Goal: Information Seeking & Learning: Learn about a topic

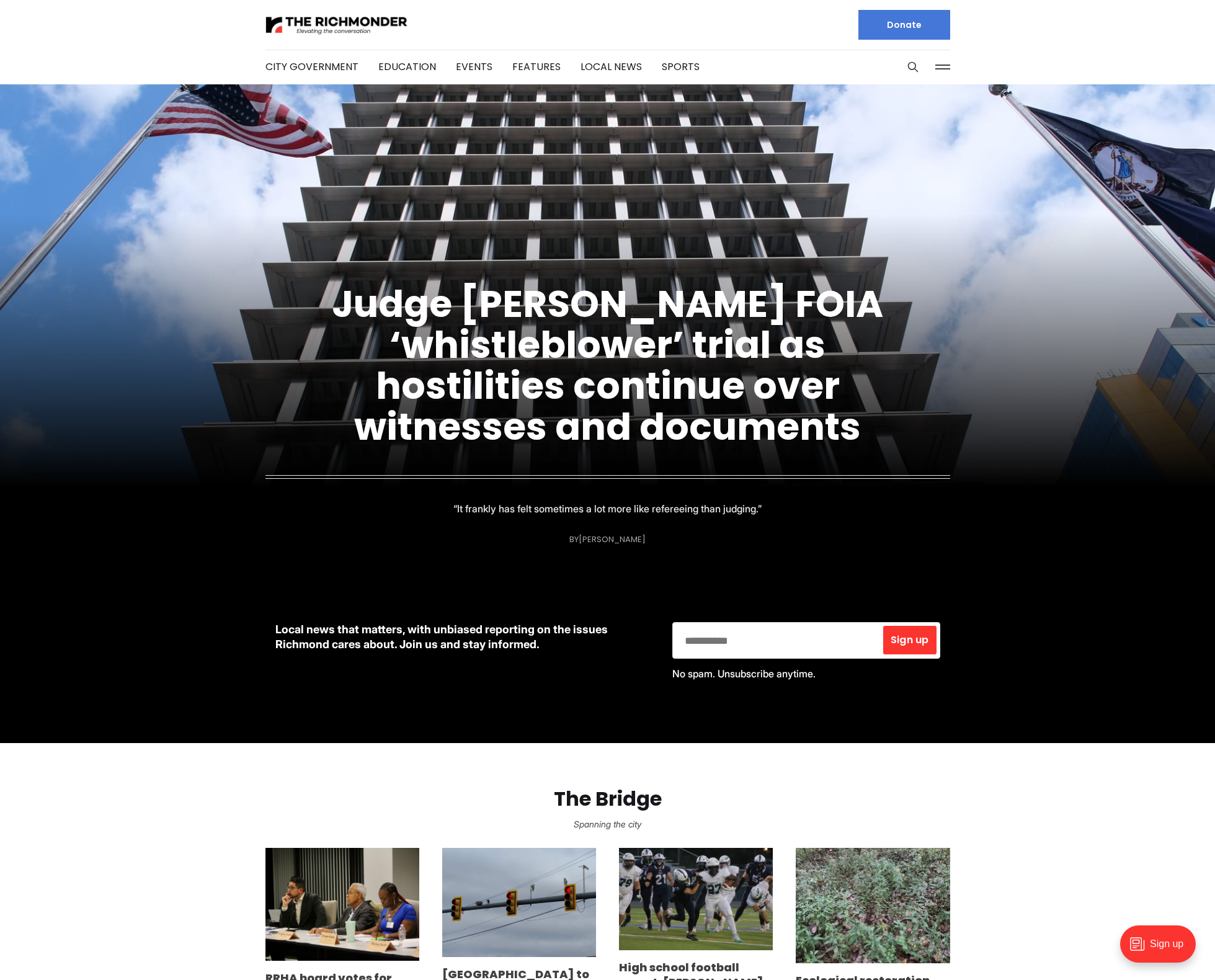
click at [164, 756] on section "The Bridge Spanning the city RRHA board votes for more [PERSON_NAME] talks but …" at bounding box center [608, 932] width 1215 height 378
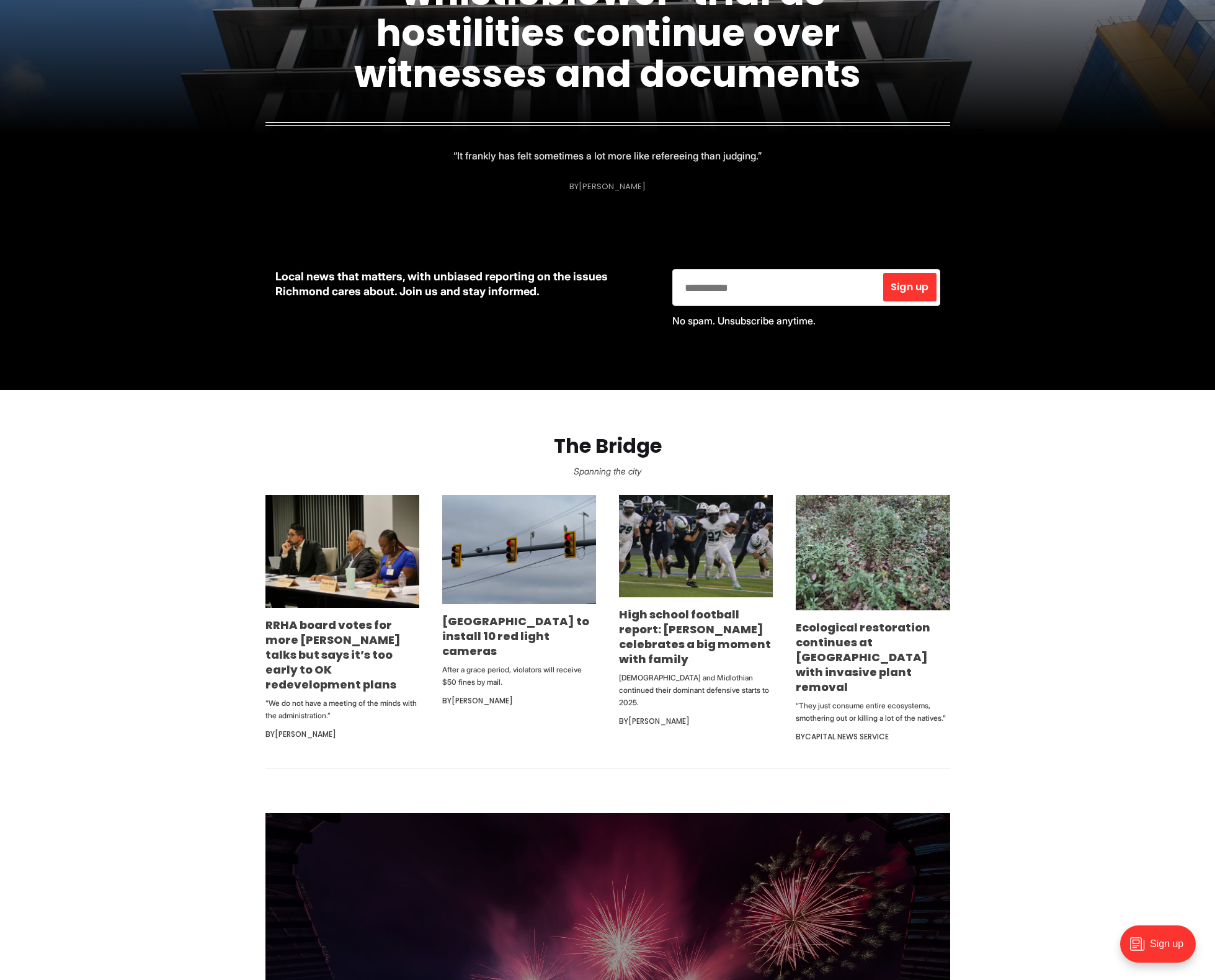
scroll to position [386, 0]
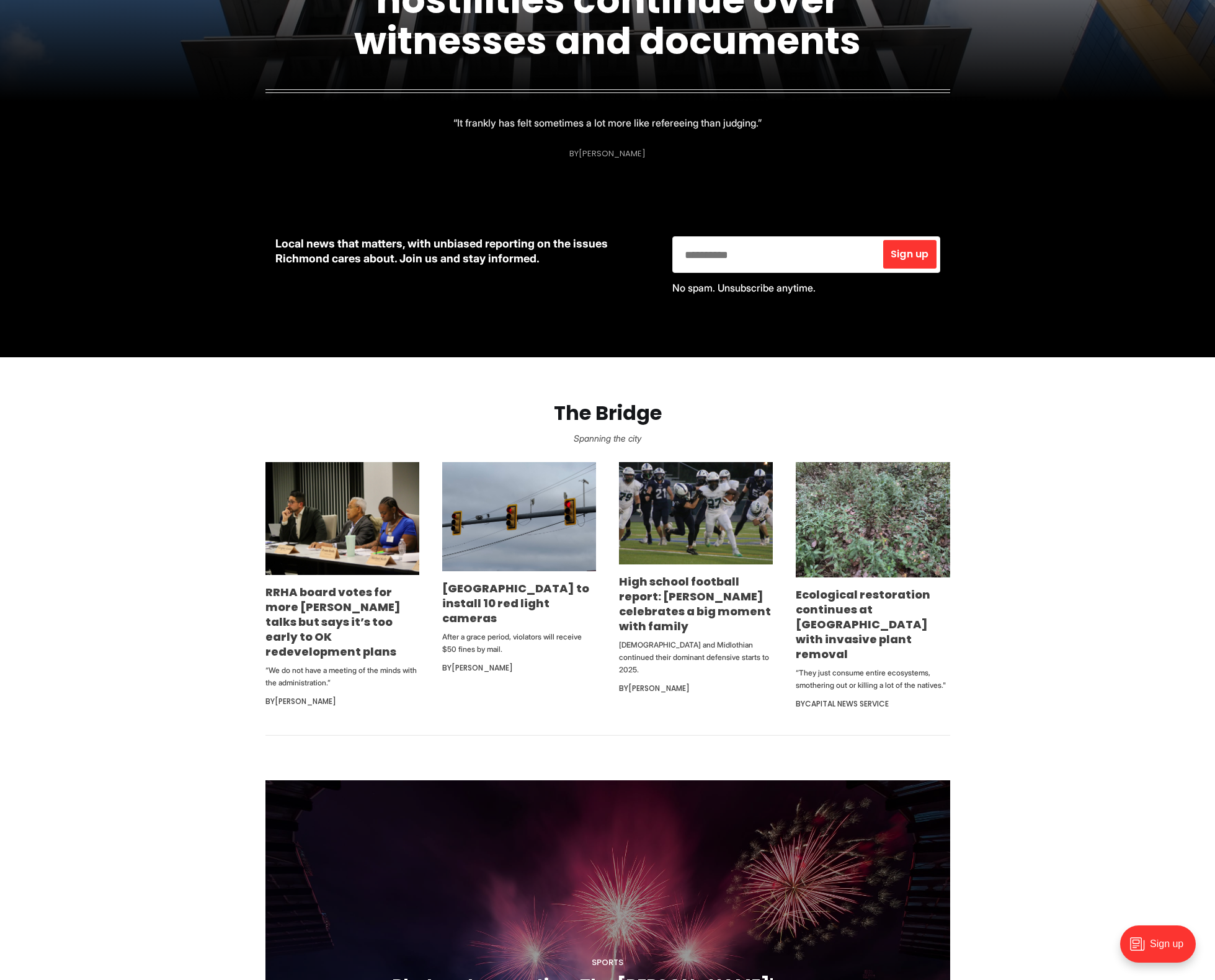
click at [173, 684] on section "The Bridge Spanning the city RRHA board votes for more [PERSON_NAME] talks but …" at bounding box center [608, 546] width 1215 height 378
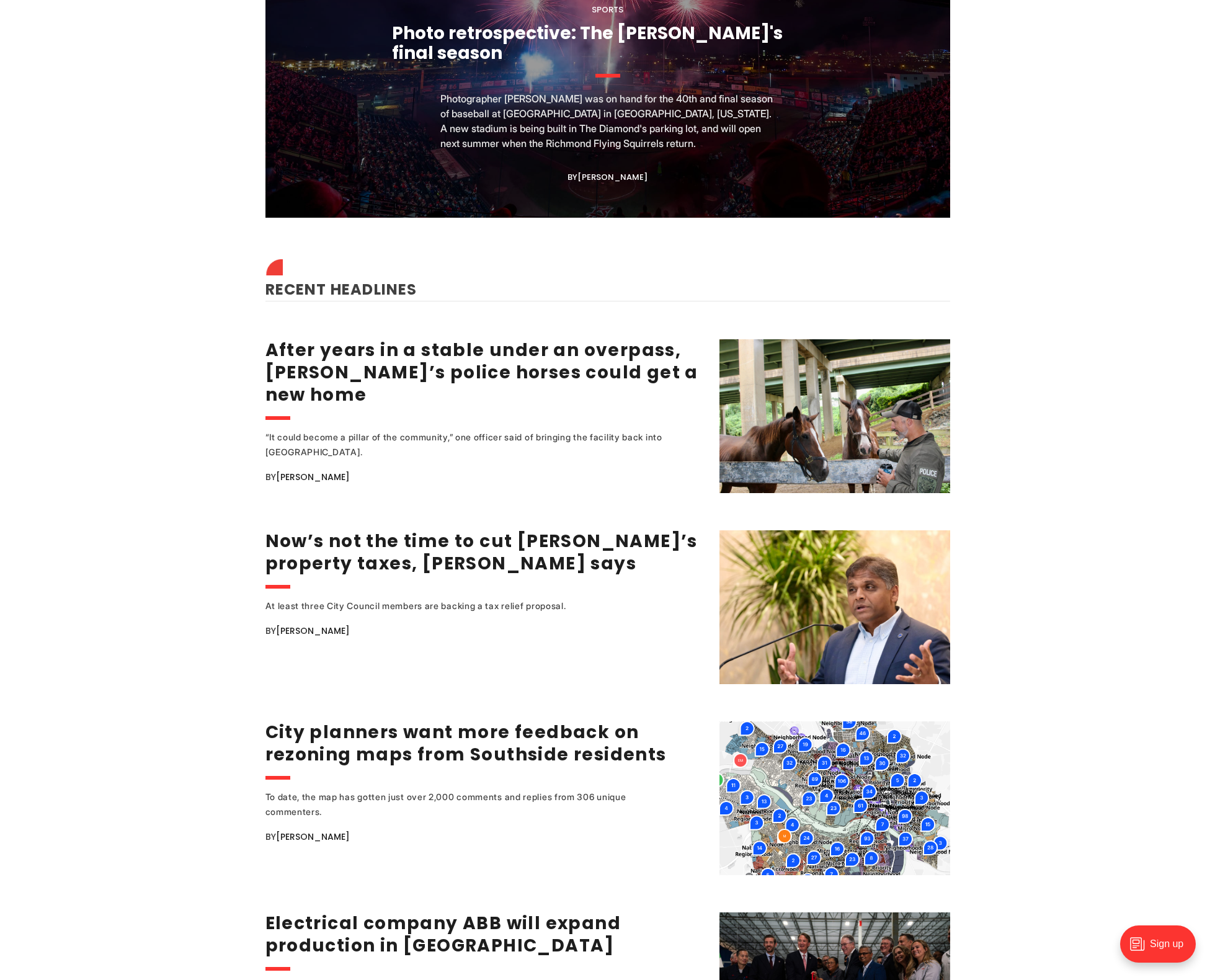
scroll to position [1339, 0]
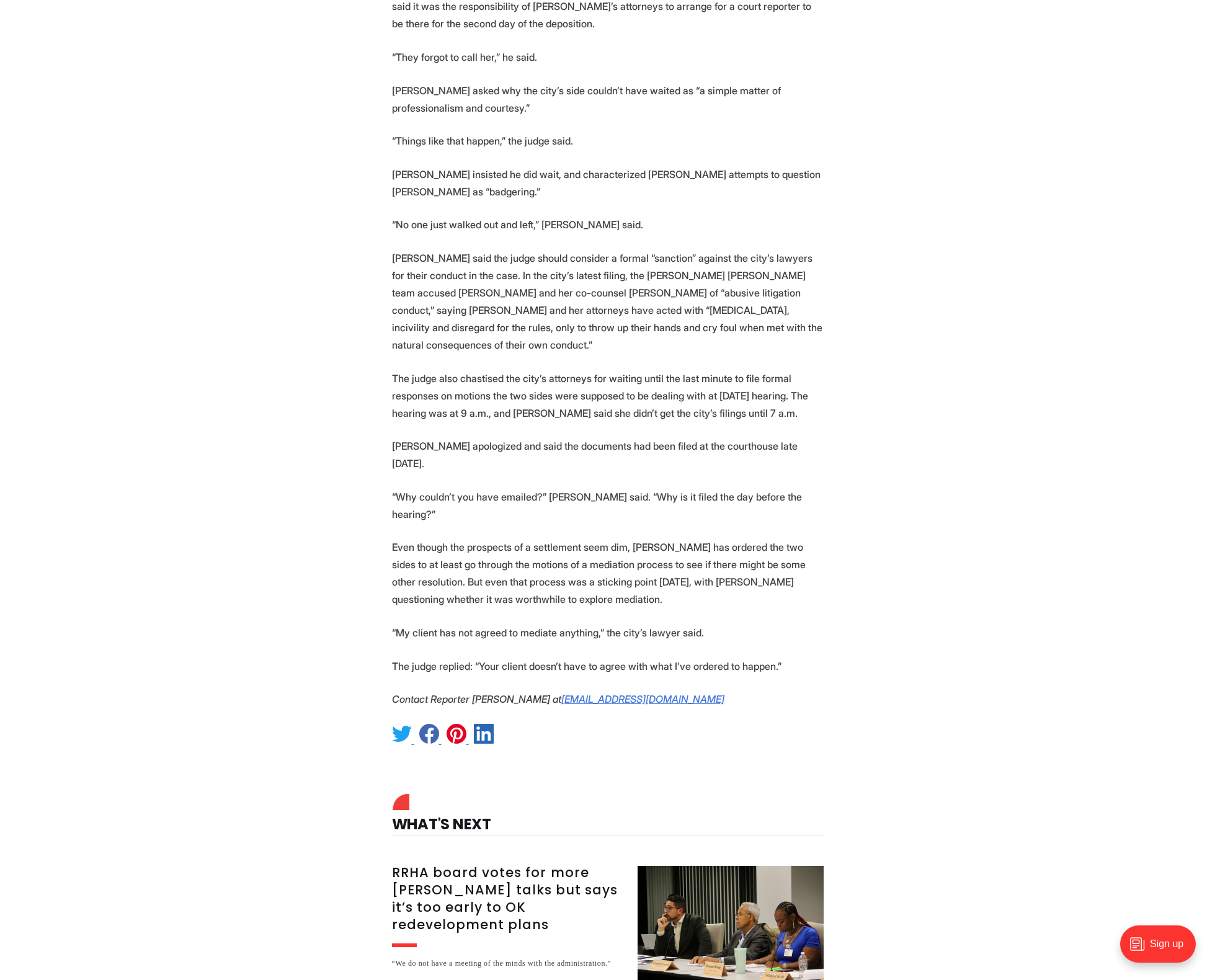
scroll to position [3118, 0]
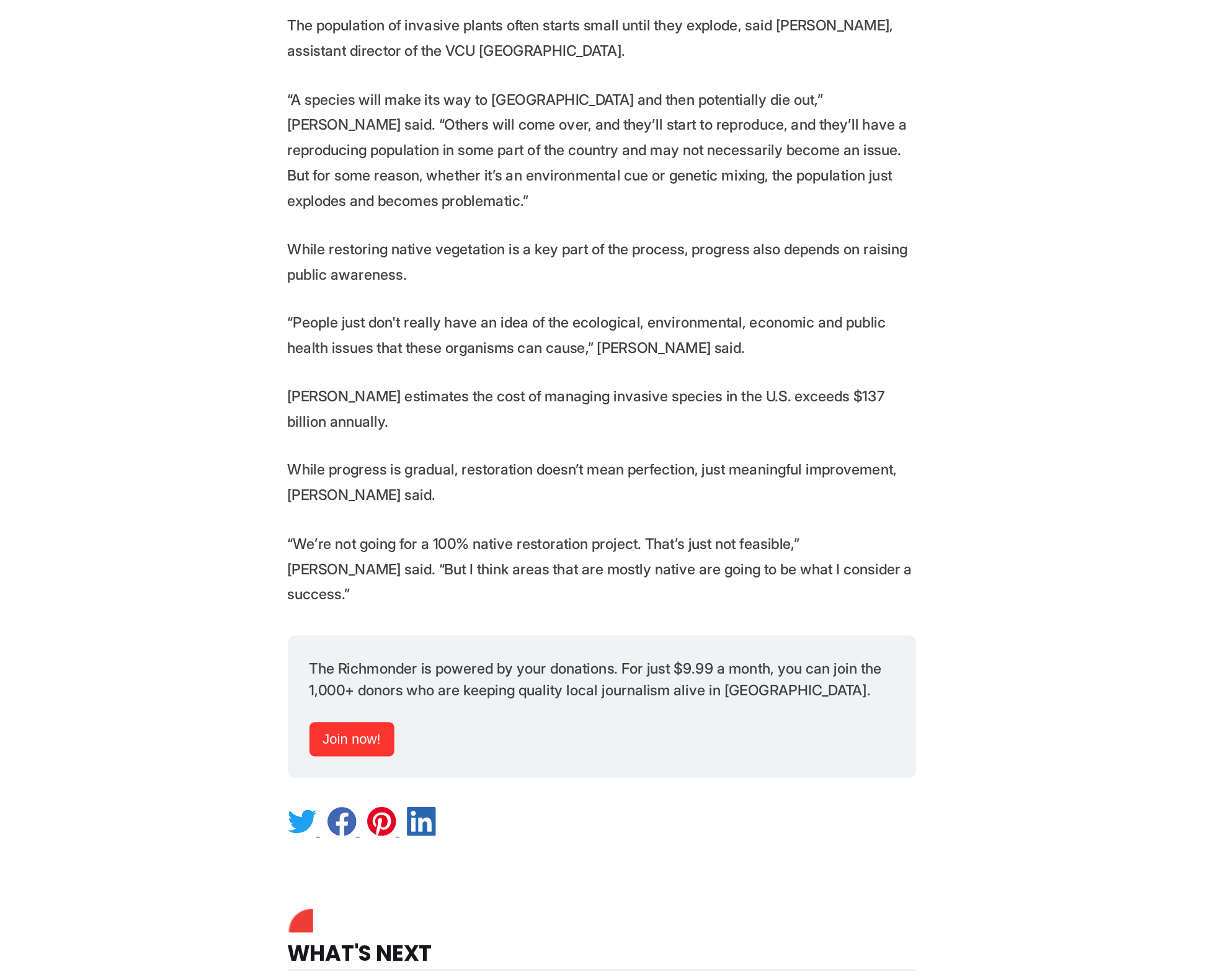
scroll to position [1768, 0]
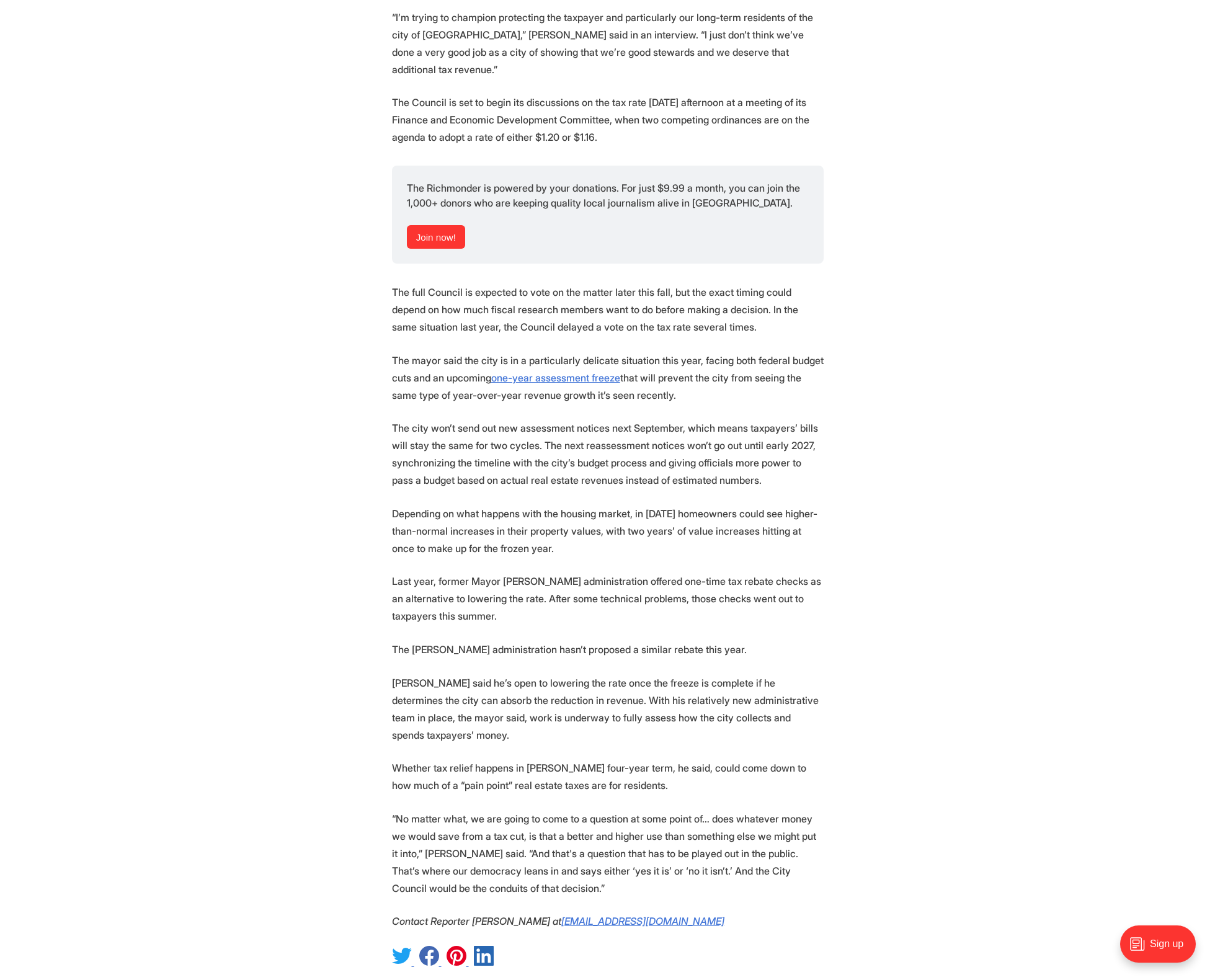
scroll to position [1901, 0]
